Goal: Task Accomplishment & Management: Manage account settings

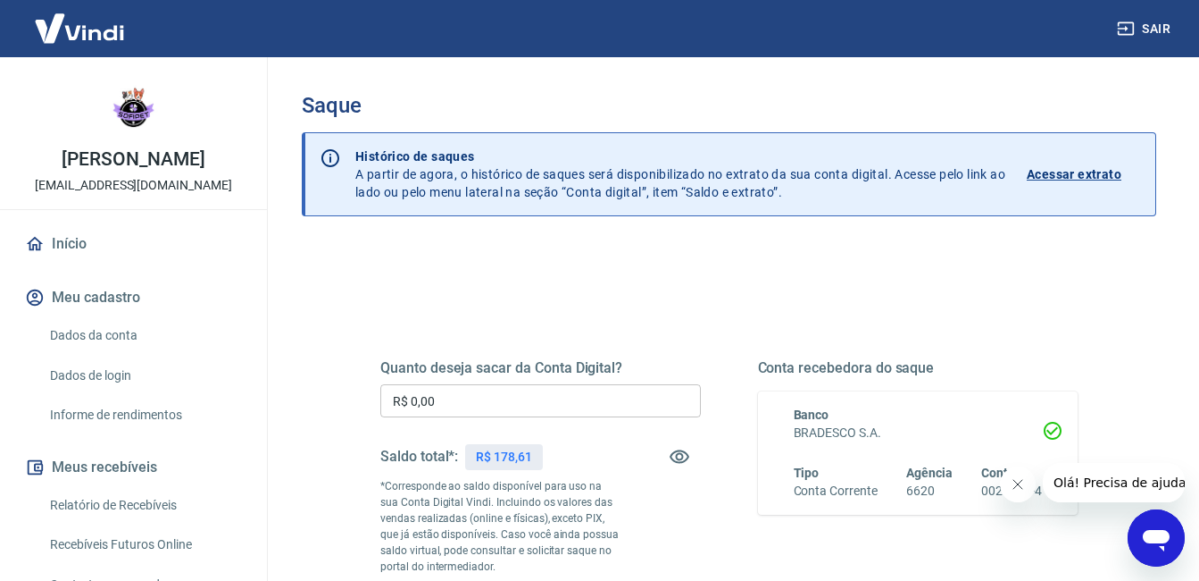
click at [146, 220] on div "[PERSON_NAME] [PERSON_NAME][EMAIL_ADDRESS][DOMAIN_NAME] Início Meu cadastro Dad…" at bounding box center [133, 494] width 267 height 875
click at [152, 242] on link "Início" at bounding box center [133, 243] width 224 height 39
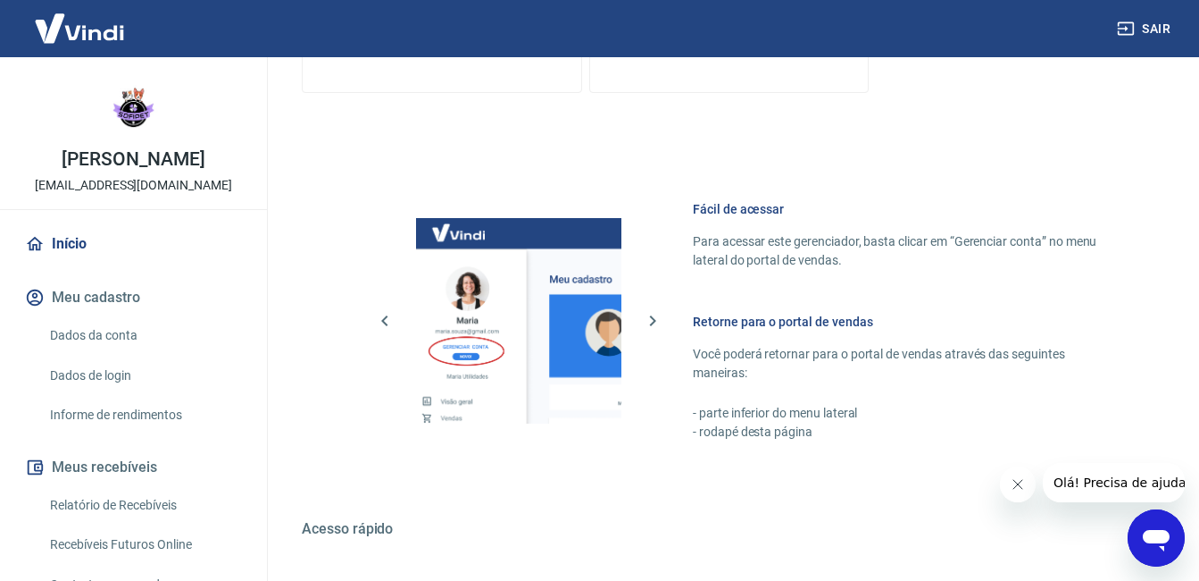
scroll to position [838, 0]
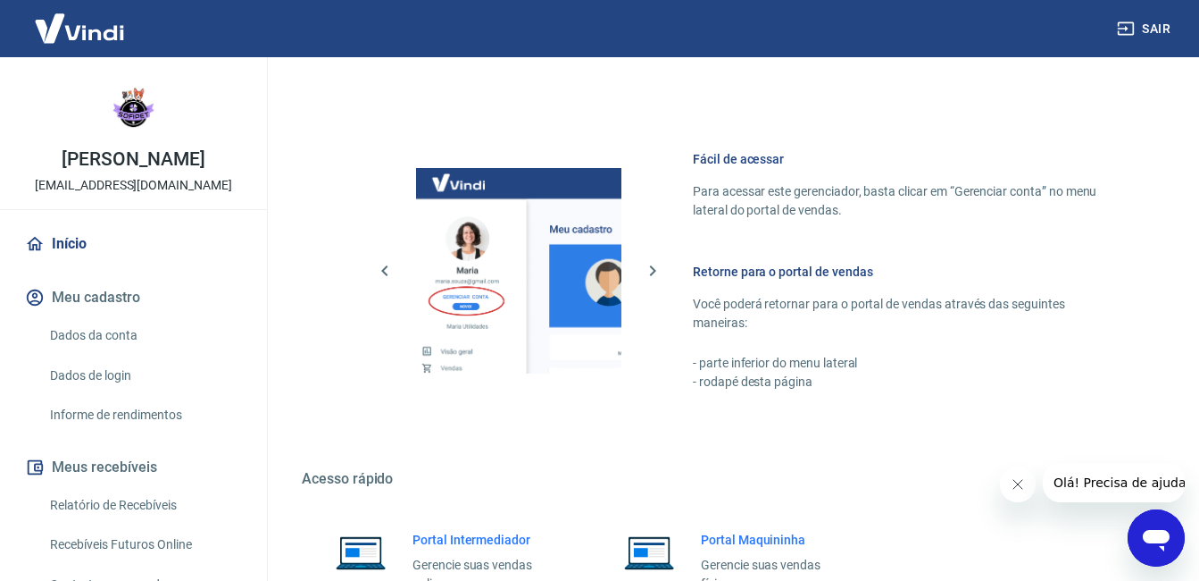
click at [1154, 414] on div "Fácil de acessar Para acessar este gerenciador, basta clicar em “Gerenciar cont…" at bounding box center [729, 267] width 855 height 334
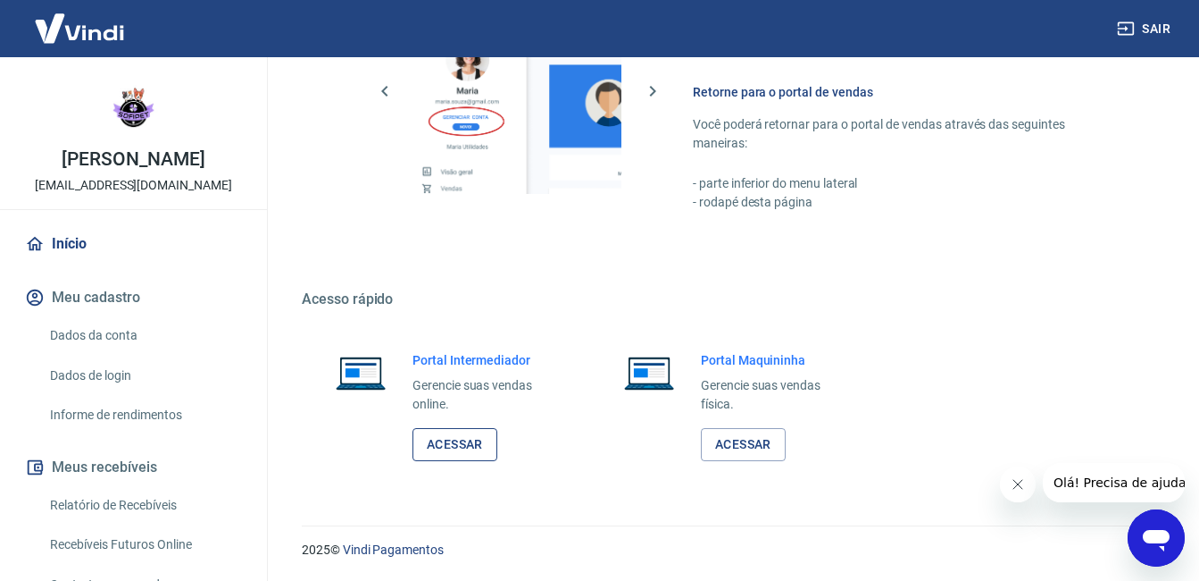
click at [459, 447] on link "Acessar" at bounding box center [455, 444] width 85 height 33
drag, startPoint x: 267, startPoint y: 210, endPoint x: 265, endPoint y: 221, distance: 11.7
click at [265, 221] on div "[PERSON_NAME] [PERSON_NAME][EMAIL_ADDRESS][DOMAIN_NAME] Início Meu cadastro Dad…" at bounding box center [134, 318] width 268 height 523
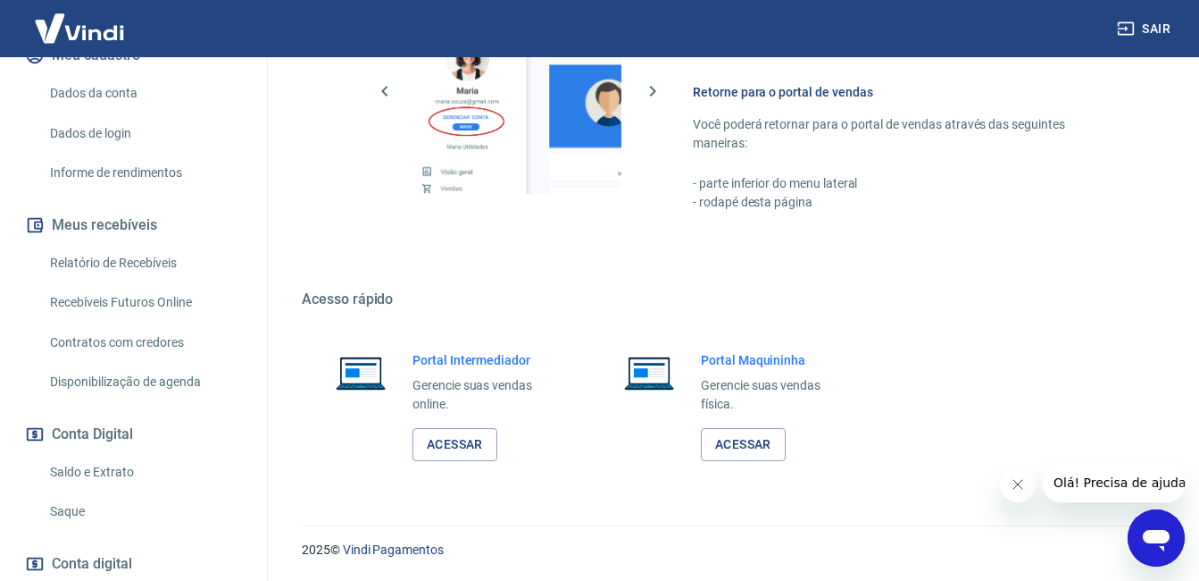
scroll to position [295, 0]
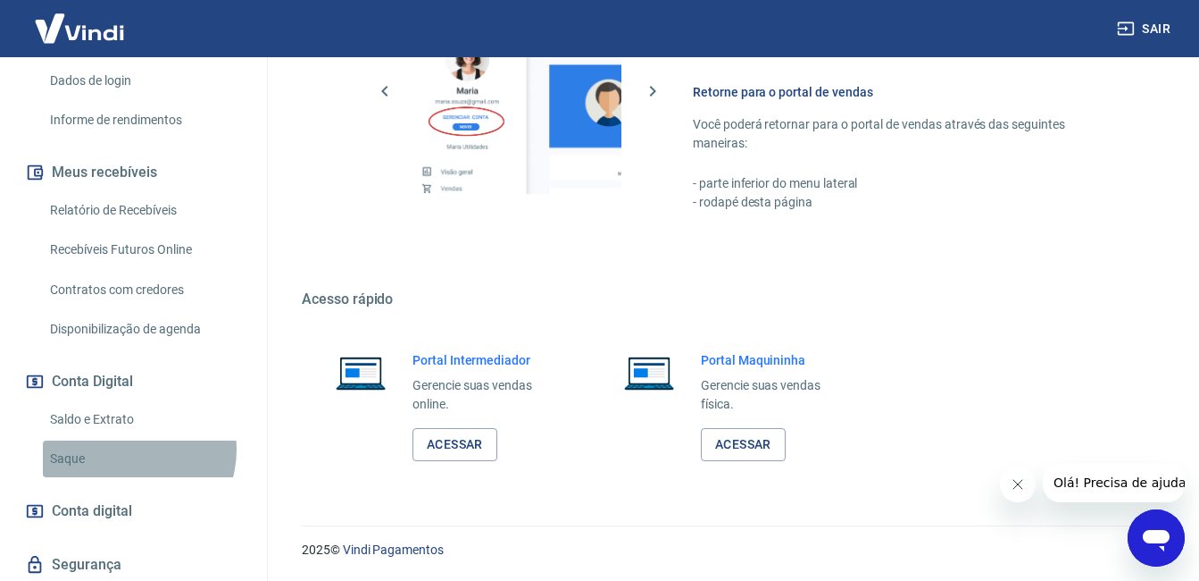
click at [130, 449] on link "Saque" at bounding box center [144, 458] width 203 height 37
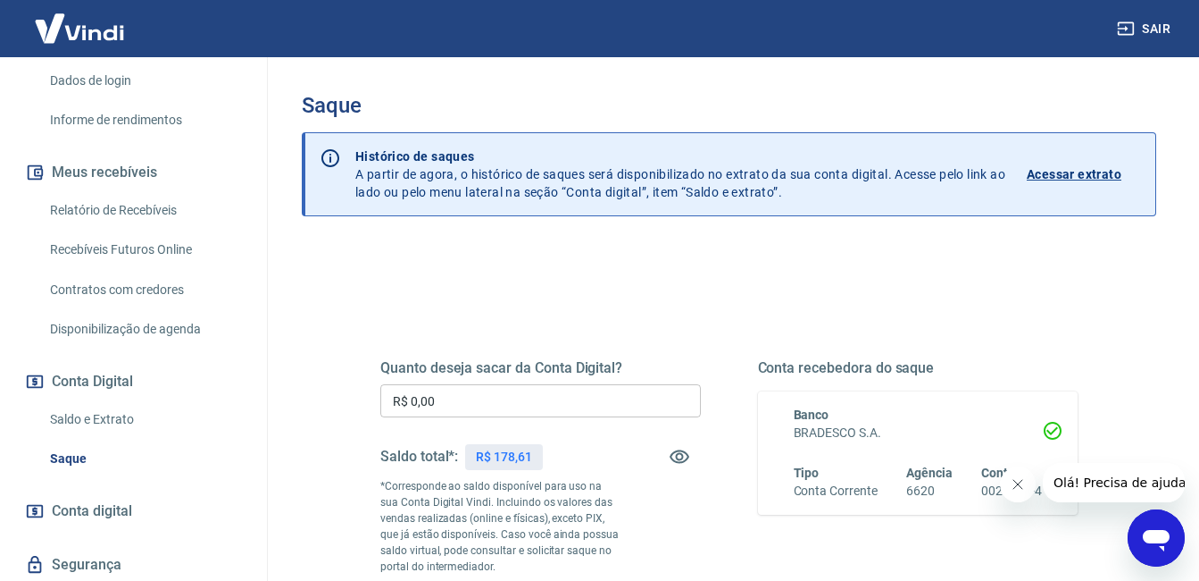
click at [200, 425] on link "Saldo e Extrato" at bounding box center [144, 419] width 203 height 37
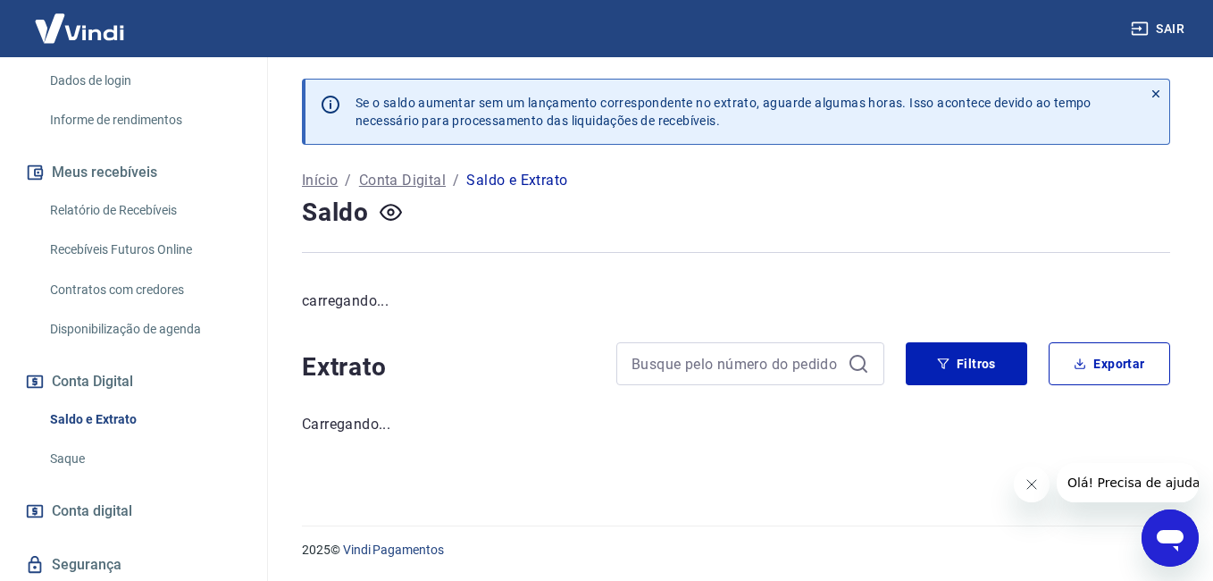
click at [193, 447] on link "Saque" at bounding box center [144, 458] width 203 height 37
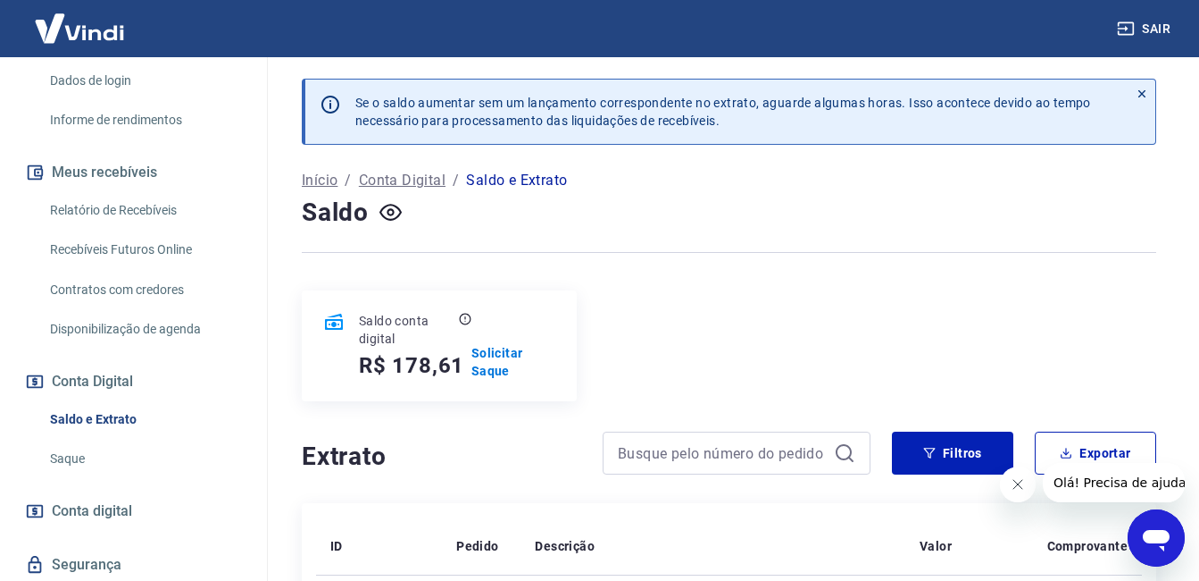
click at [1160, 18] on button "Sair" at bounding box center [1146, 29] width 64 height 33
